Goal: Transaction & Acquisition: Download file/media

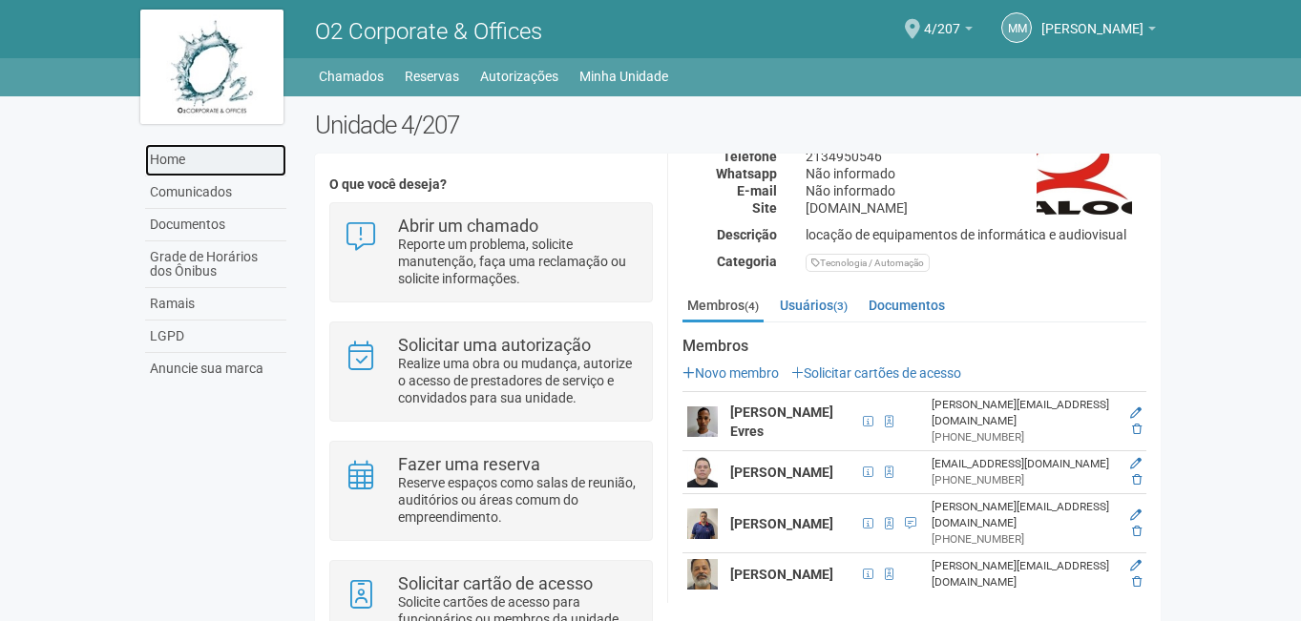
click at [208, 154] on link "Home" at bounding box center [215, 160] width 141 height 32
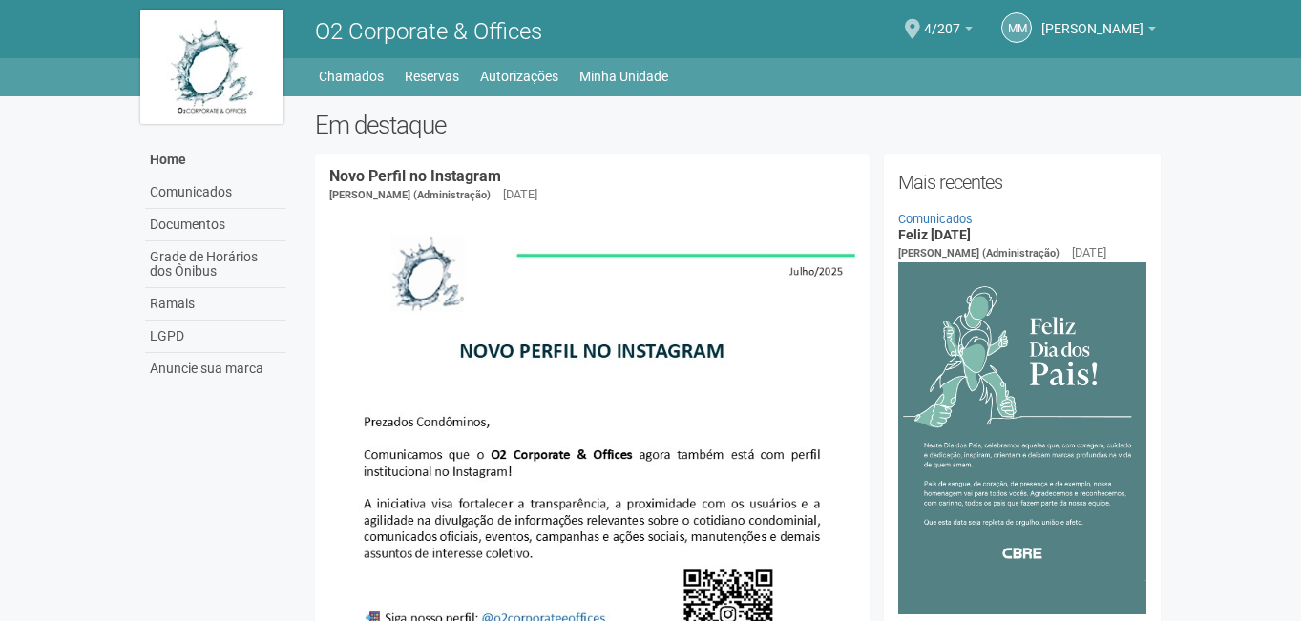
click at [192, 43] on img at bounding box center [211, 67] width 143 height 115
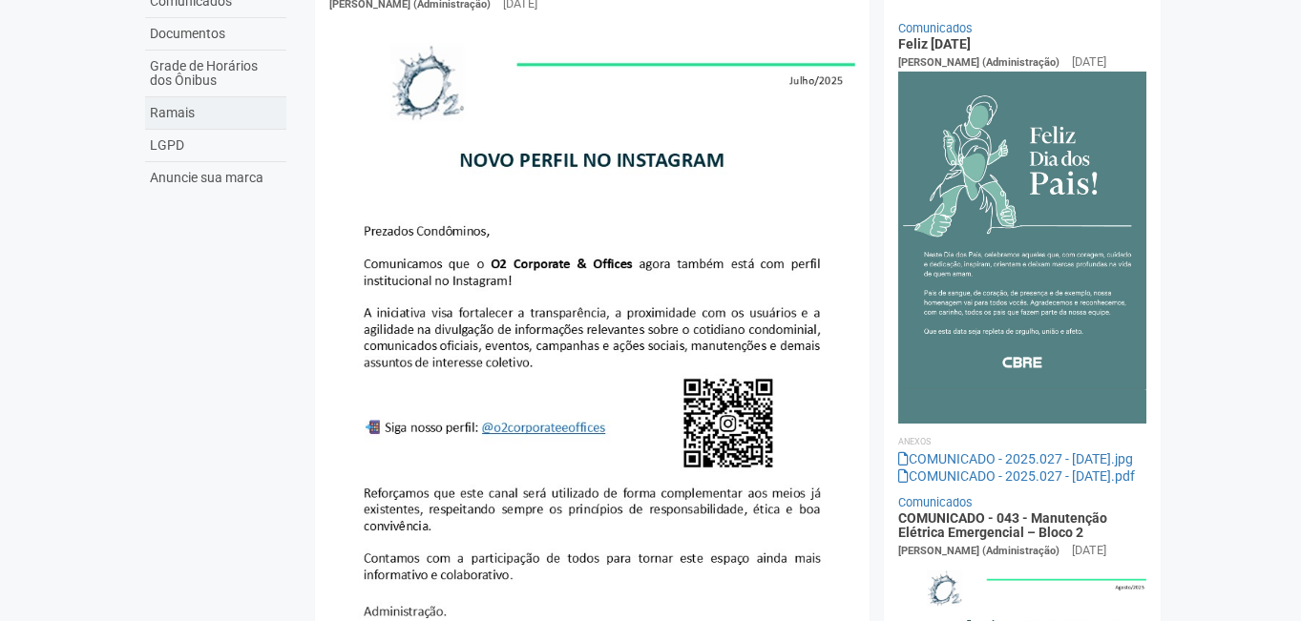
scroll to position [95, 0]
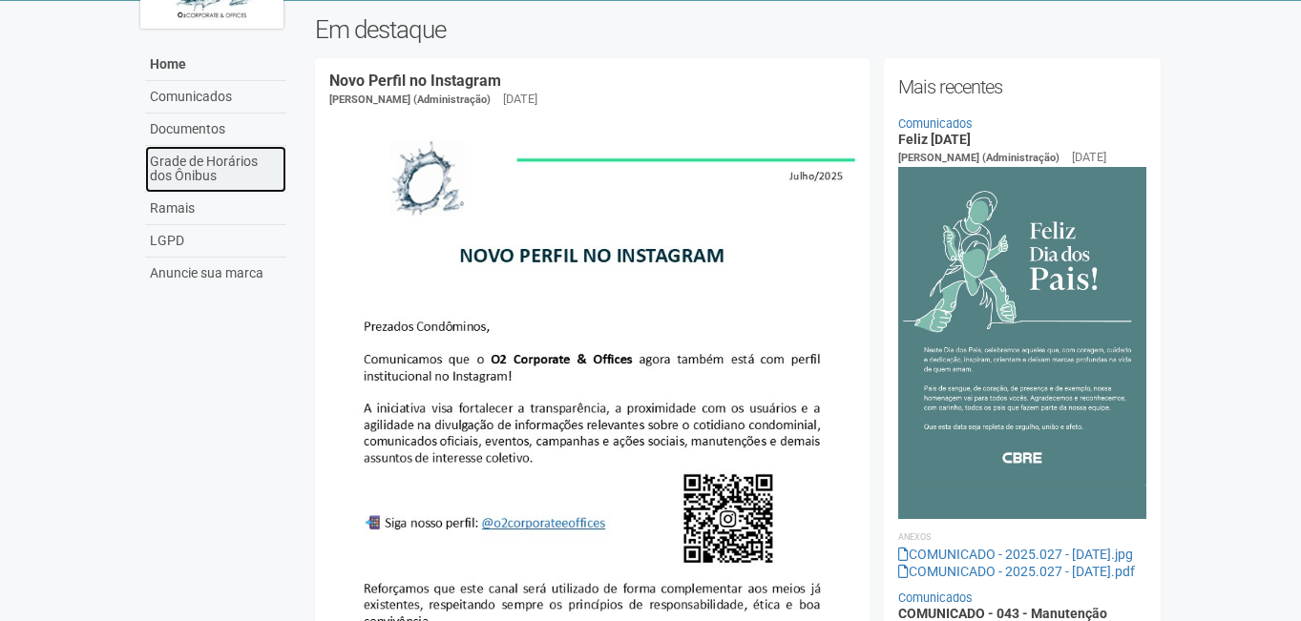
click at [257, 169] on link "Grade de Horários dos Ônibus" at bounding box center [215, 169] width 141 height 47
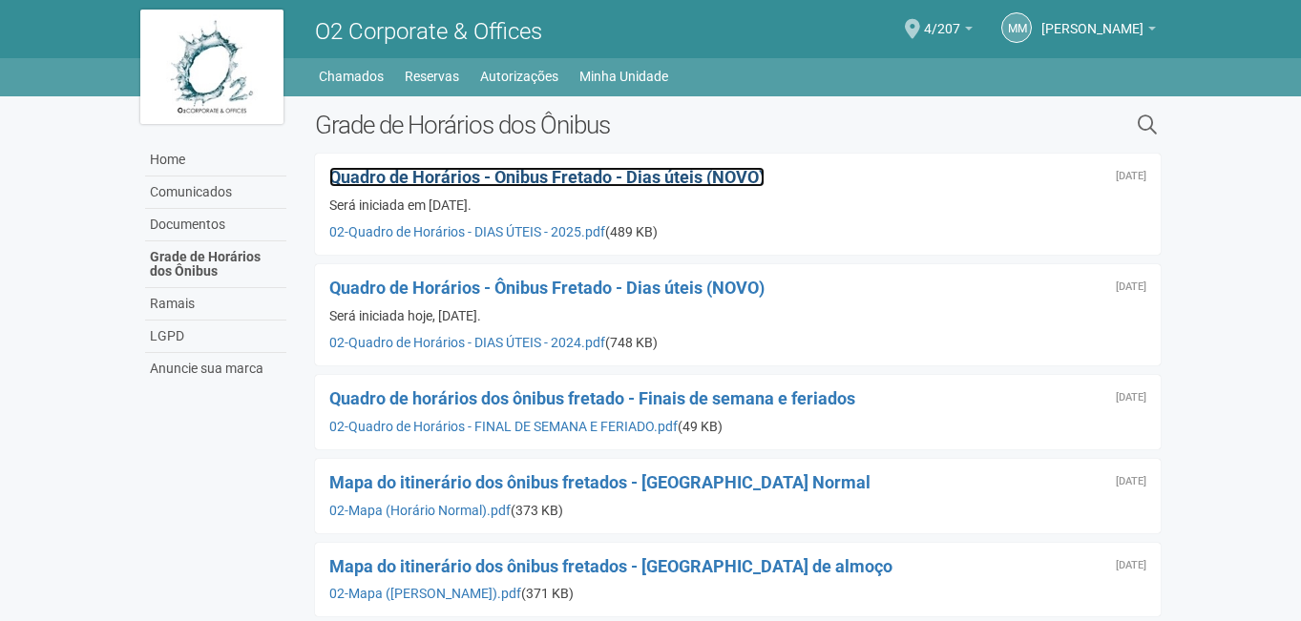
click at [678, 184] on span "Quadro de Horários - Ônibus Fretado - Dias úteis (NOVO)" at bounding box center [546, 177] width 435 height 20
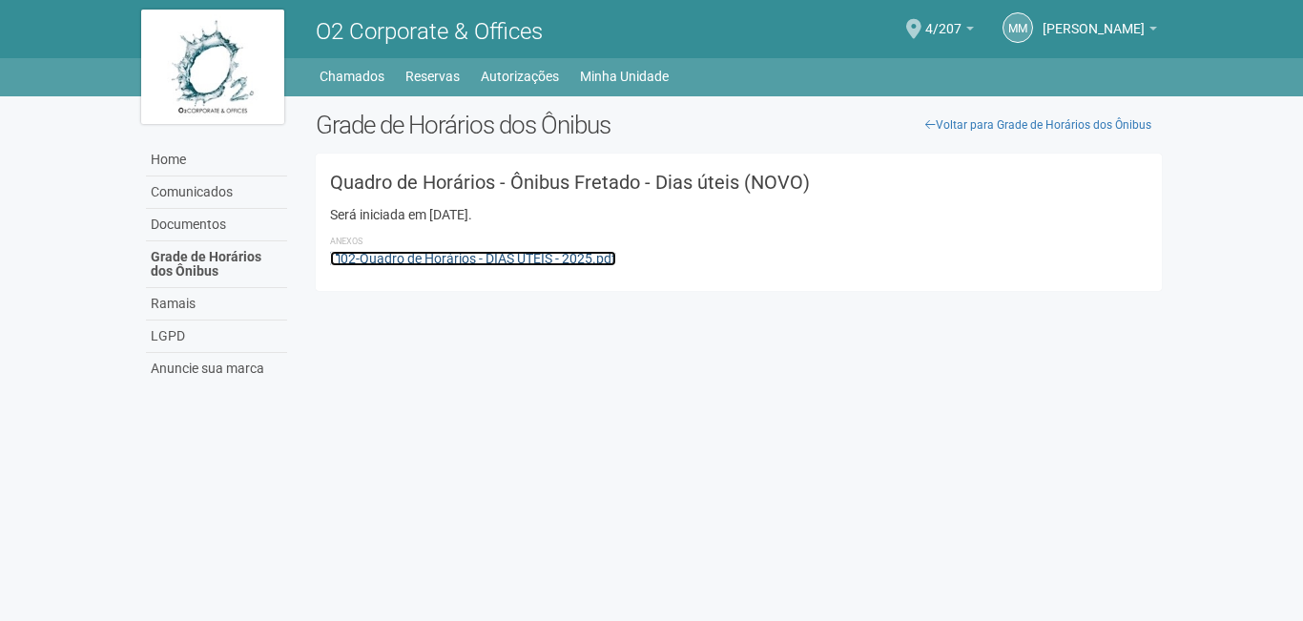
click at [533, 264] on link "02-Quadro de Horários - DIAS ÚTEIS - 2025.pdf" at bounding box center [473, 258] width 286 height 15
